Goal: Information Seeking & Learning: Learn about a topic

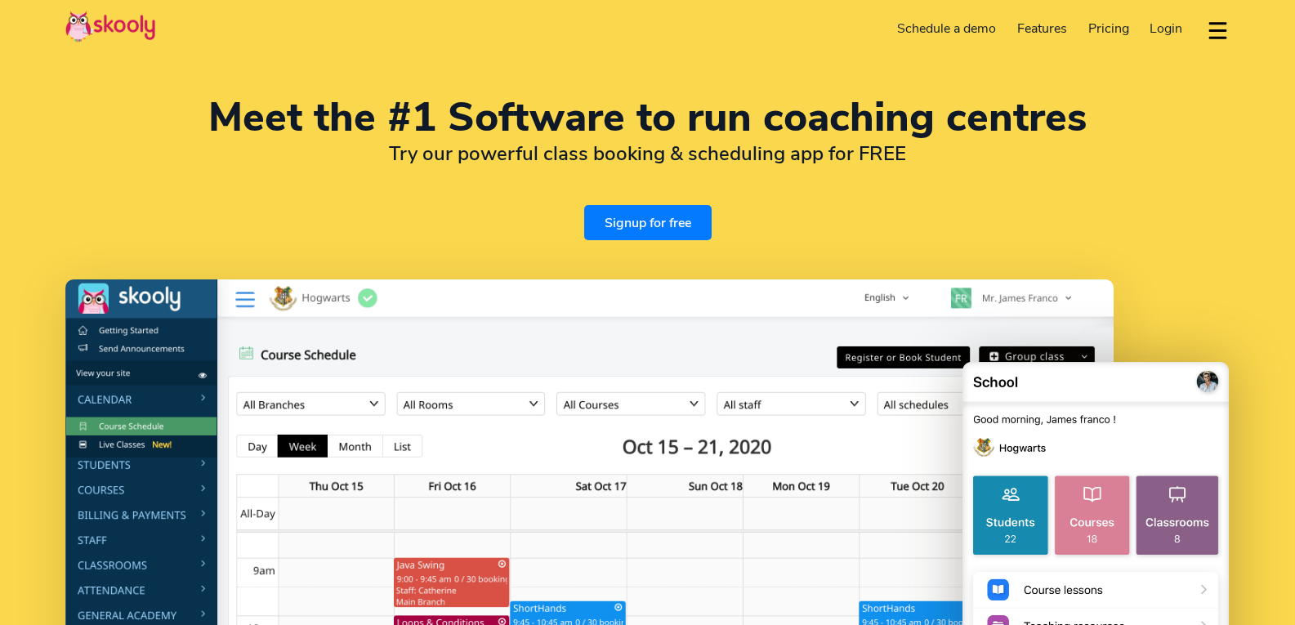
select select "en"
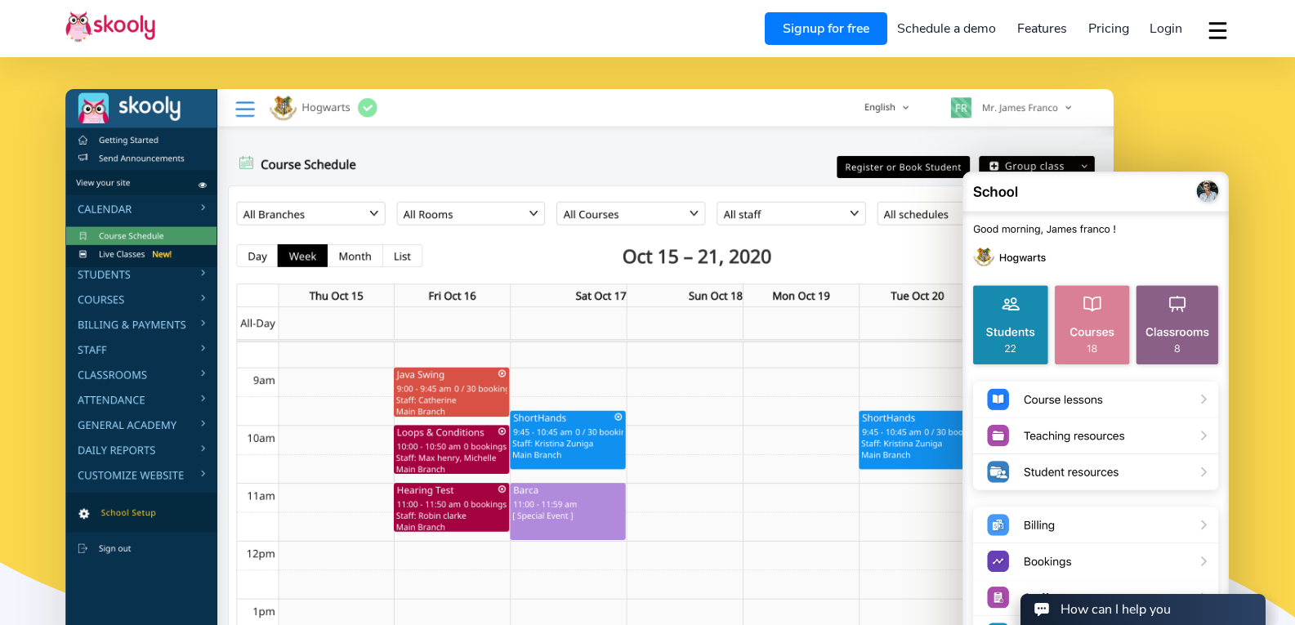
select select "1"
select select "[GEOGRAPHIC_DATA]"
select select "America/New_York"
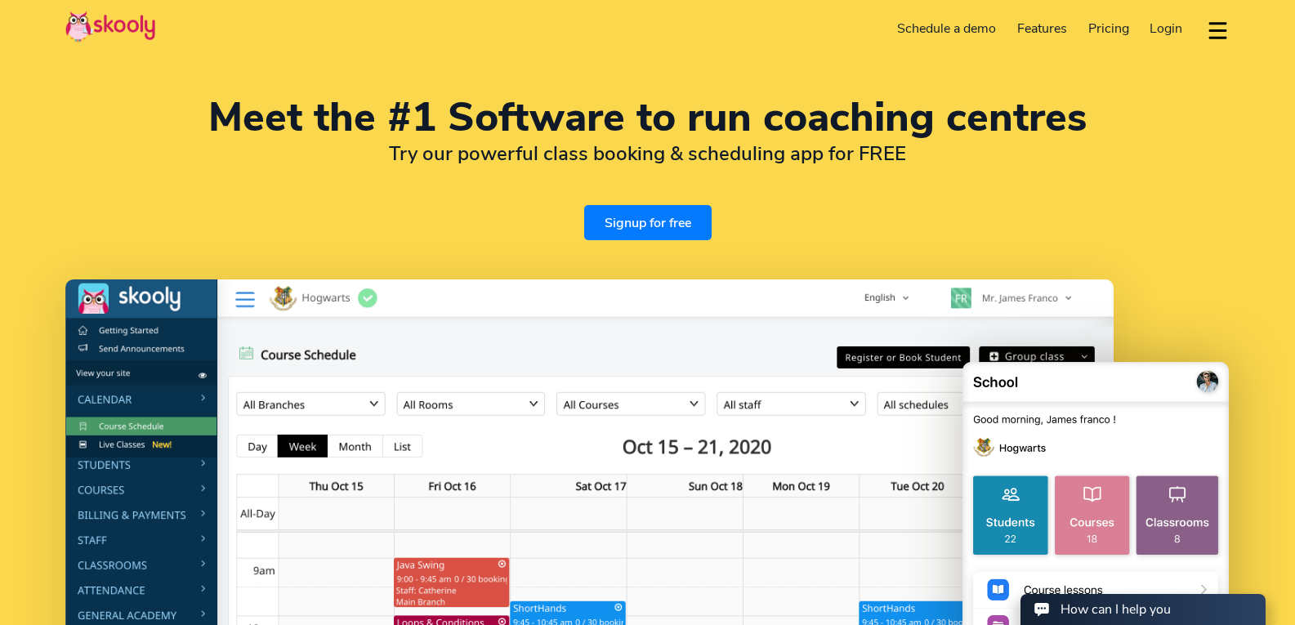
click at [1093, 32] on span "Pricing" at bounding box center [1108, 29] width 41 height 18
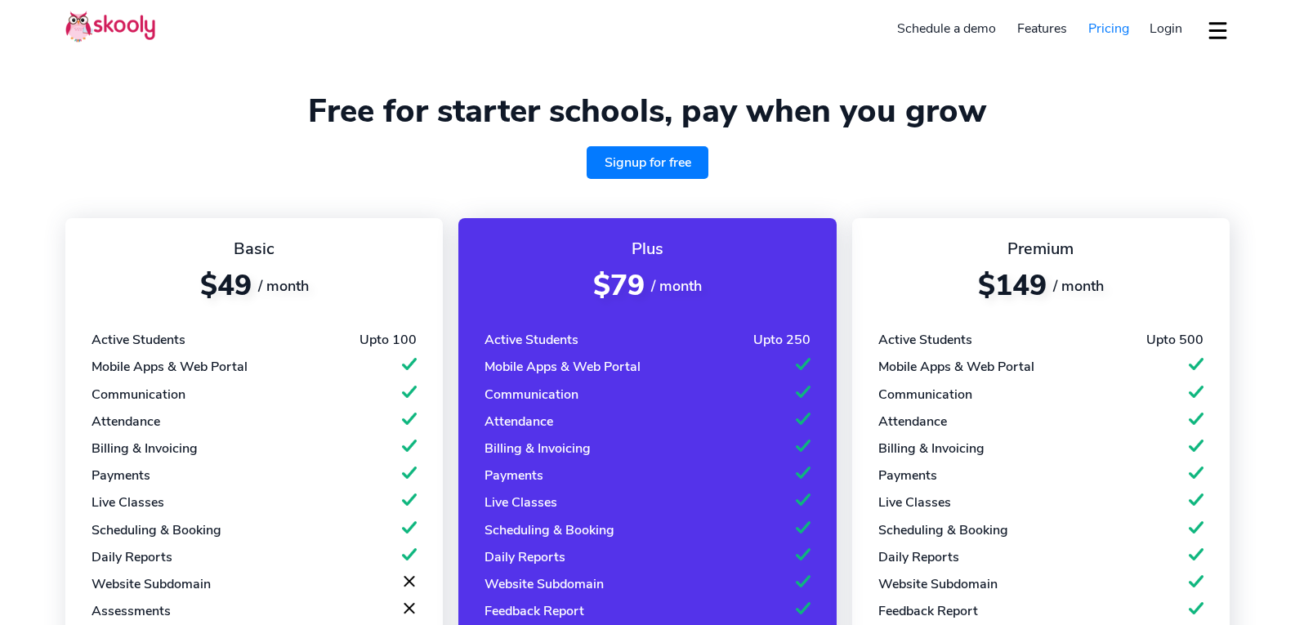
select select "en"
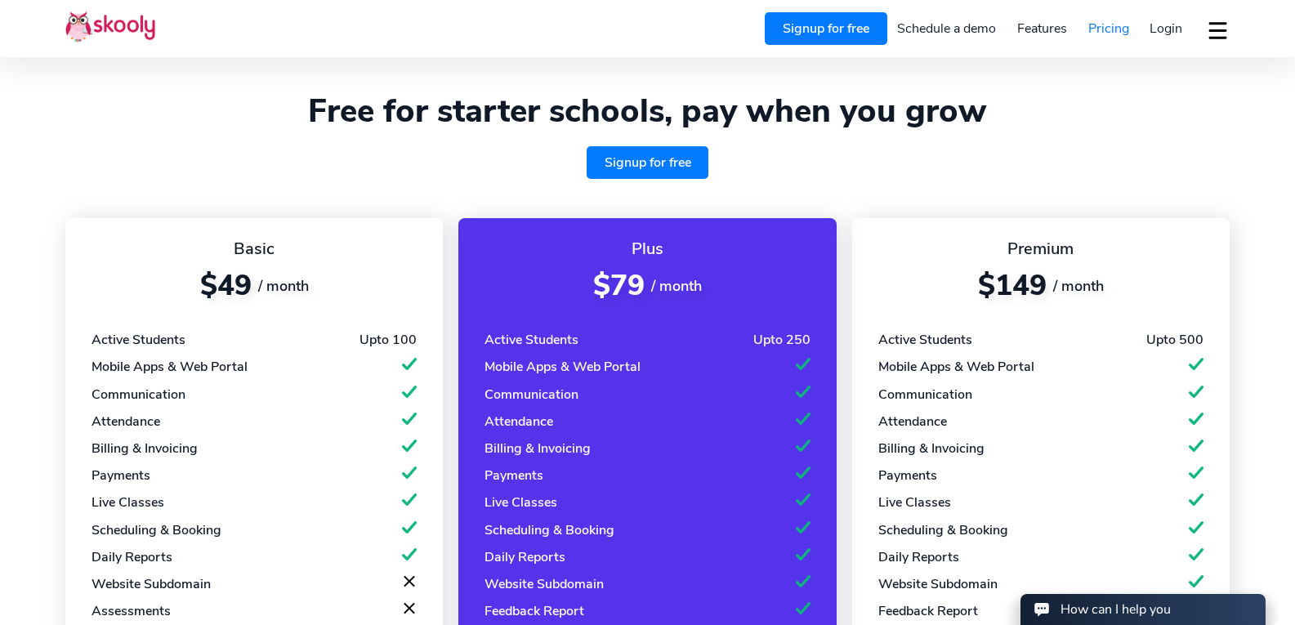
select select "1"
select select "[GEOGRAPHIC_DATA]"
select select "America/New_York"
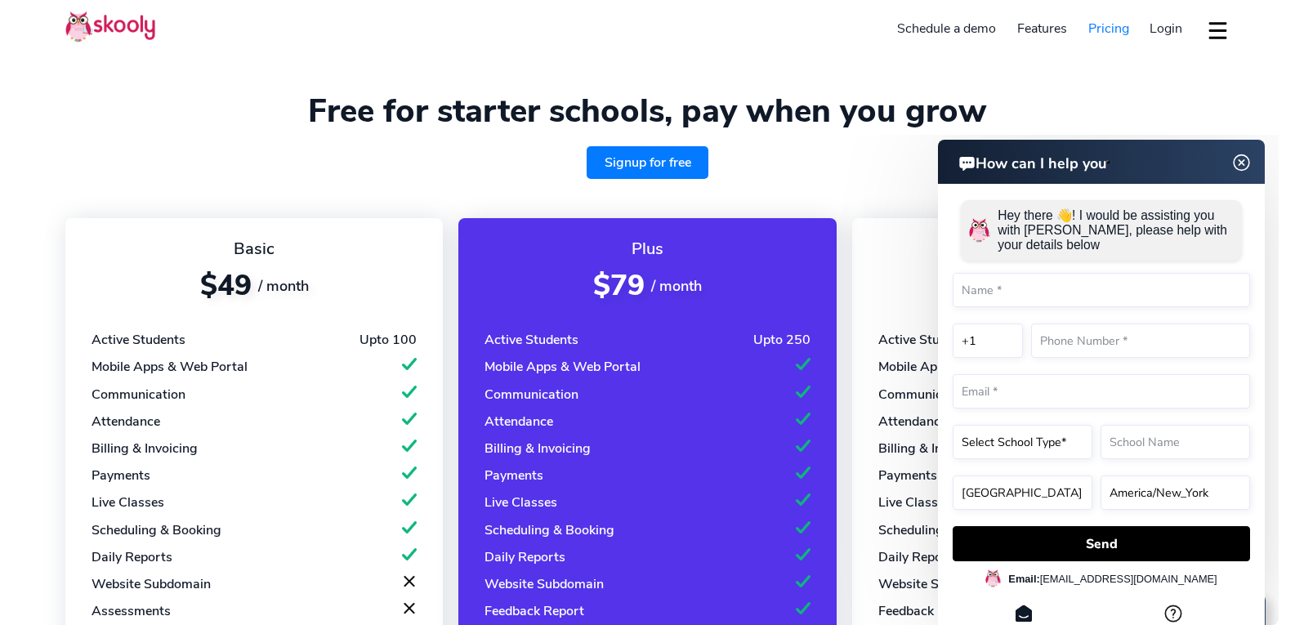
click at [1249, 159] on img at bounding box center [1241, 163] width 31 height 20
